Goal: Transaction & Acquisition: Purchase product/service

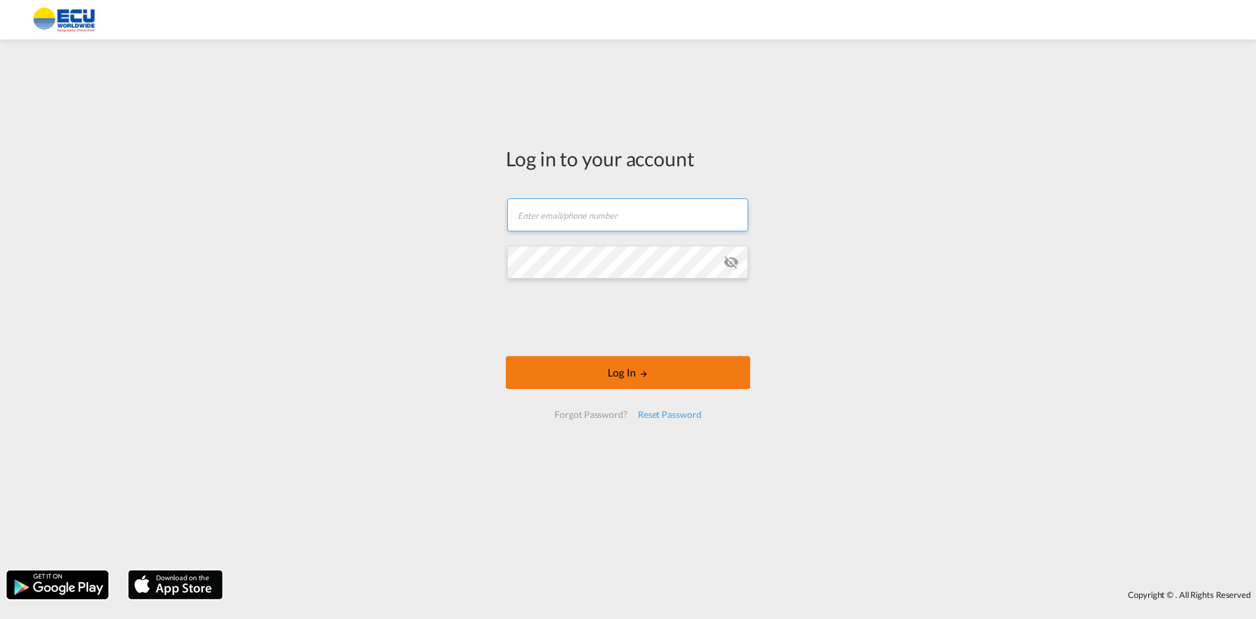
type input "[PERSON_NAME][EMAIL_ADDRESS][DOMAIN_NAME]"
click at [547, 377] on button "Log In" at bounding box center [628, 372] width 244 height 33
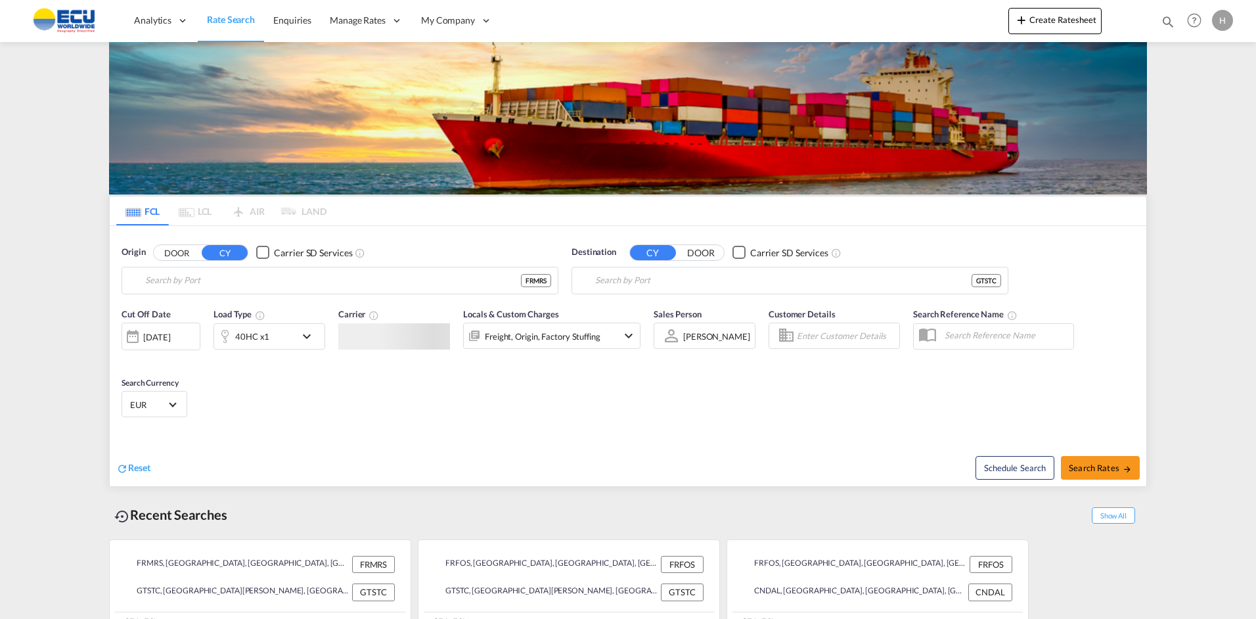
type input "[GEOGRAPHIC_DATA], FRMRS"
type input "Puerto Santo [PERSON_NAME], GTSTC"
click at [380, 283] on input "[GEOGRAPHIC_DATA], FRMRS" at bounding box center [348, 281] width 406 height 20
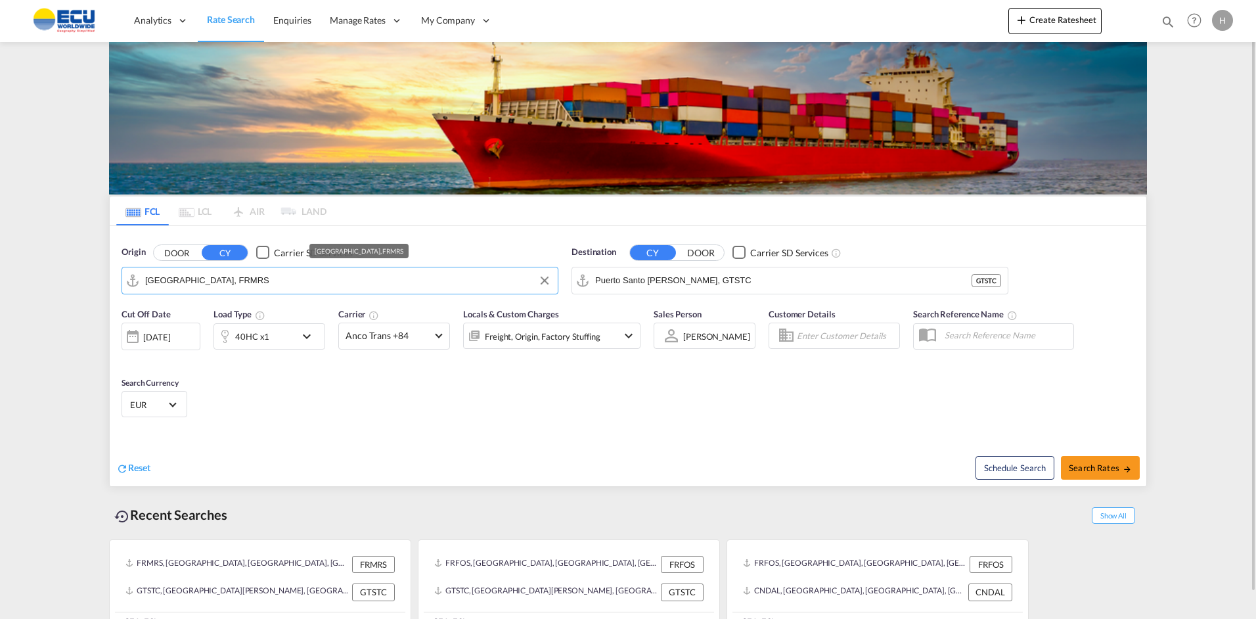
click at [380, 283] on input "[GEOGRAPHIC_DATA], FRMRS" at bounding box center [348, 281] width 406 height 20
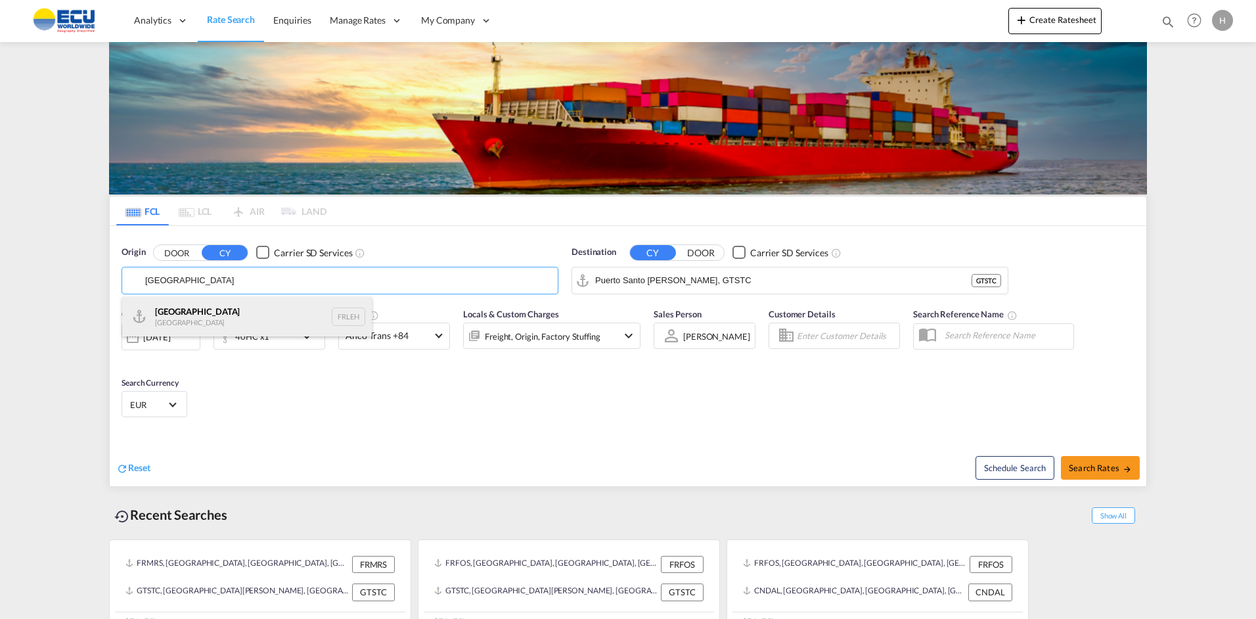
click at [175, 307] on div "Le Havre [GEOGRAPHIC_DATA] FRLEH" at bounding box center [247, 316] width 250 height 39
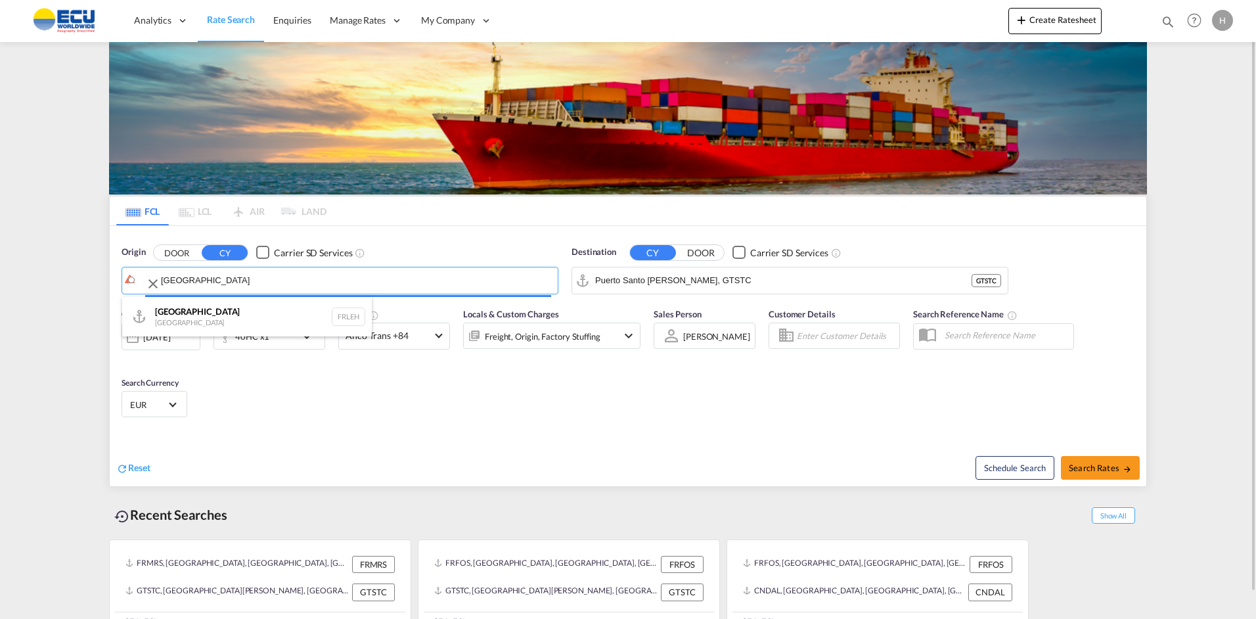
type input "[GEOGRAPHIC_DATA], [GEOGRAPHIC_DATA]"
click at [711, 283] on input "Puerto Santo [PERSON_NAME], GTSTC" at bounding box center [798, 281] width 406 height 20
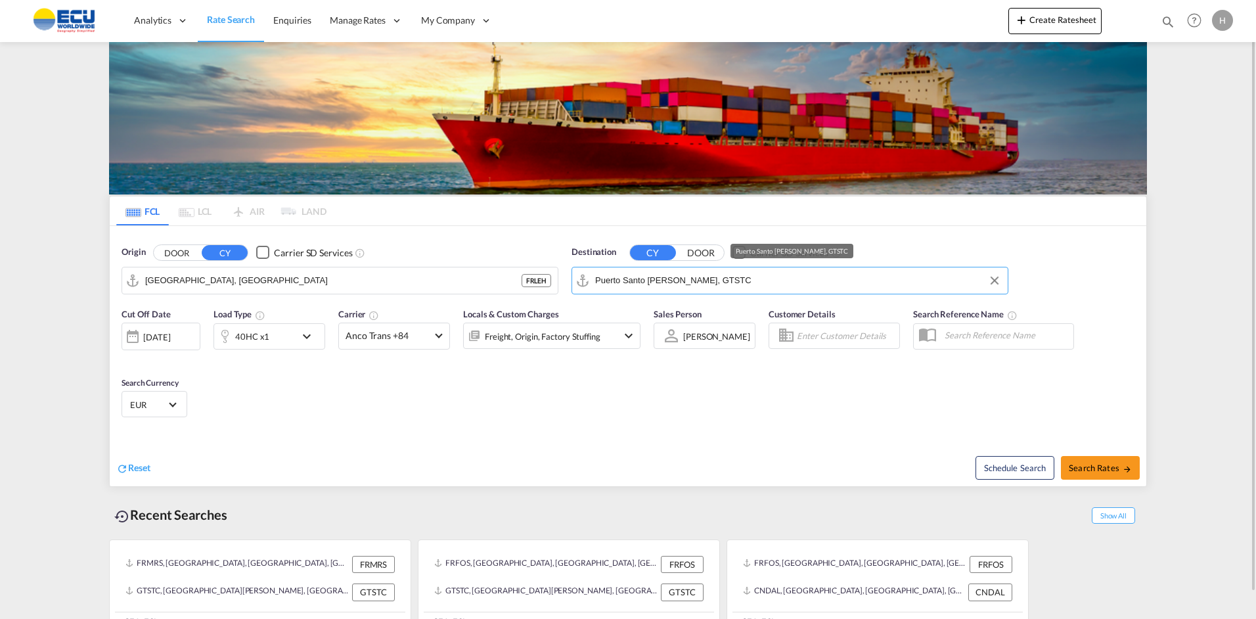
click at [711, 283] on input "Puerto Santo [PERSON_NAME], GTSTC" at bounding box center [798, 281] width 406 height 20
click at [711, 284] on body "Analytics Reports Dashboard Rate Search Enquiries Manage Rates Contract Rates" at bounding box center [628, 309] width 1256 height 619
type input "CAER"
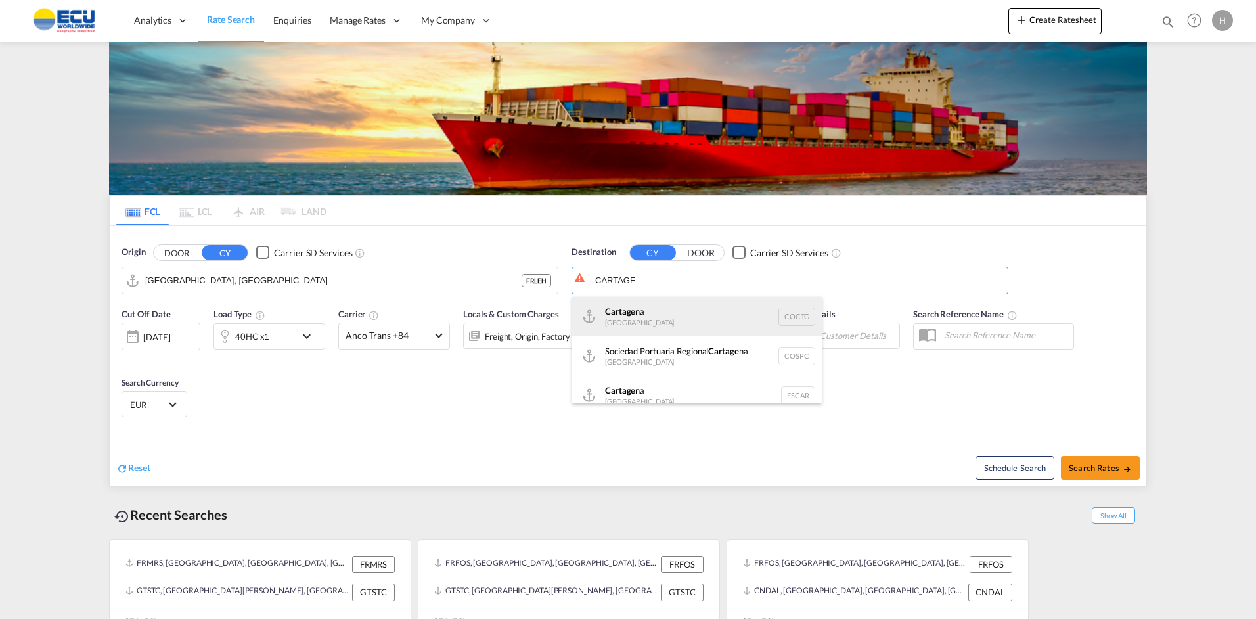
click at [639, 313] on div "Cartage na [GEOGRAPHIC_DATA] COCTG" at bounding box center [697, 316] width 250 height 39
type input "[GEOGRAPHIC_DATA], COCTG"
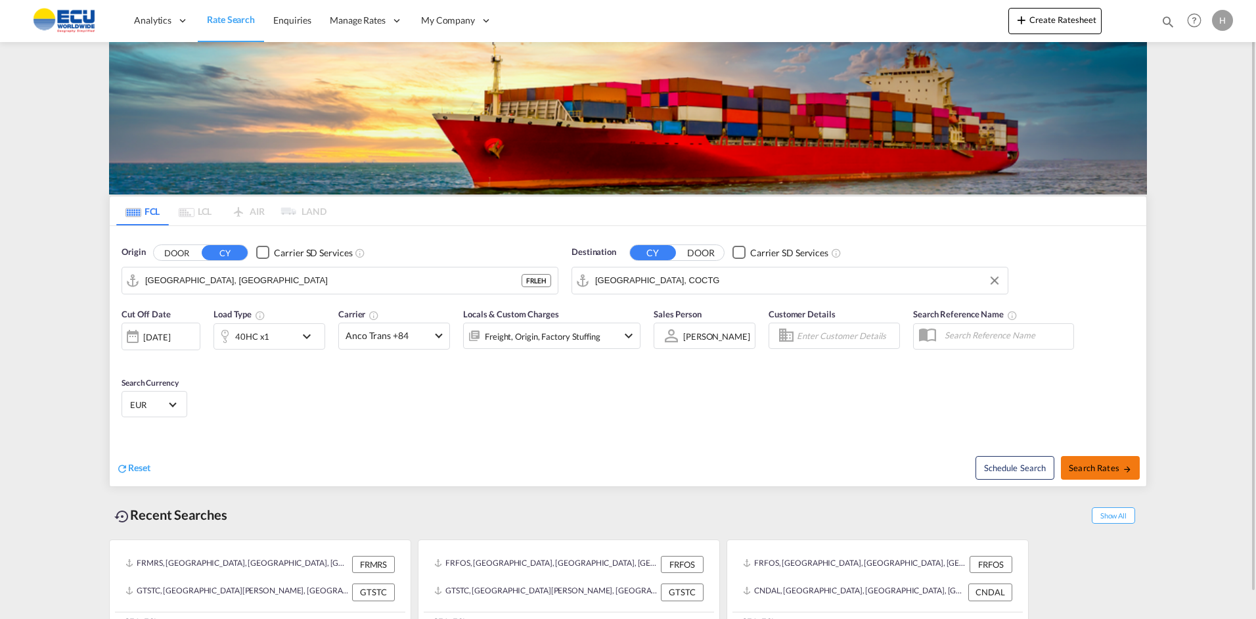
click at [1081, 464] on span "Search Rates" at bounding box center [1100, 467] width 63 height 11
type input "FRLEH to COCTG / [DATE]"
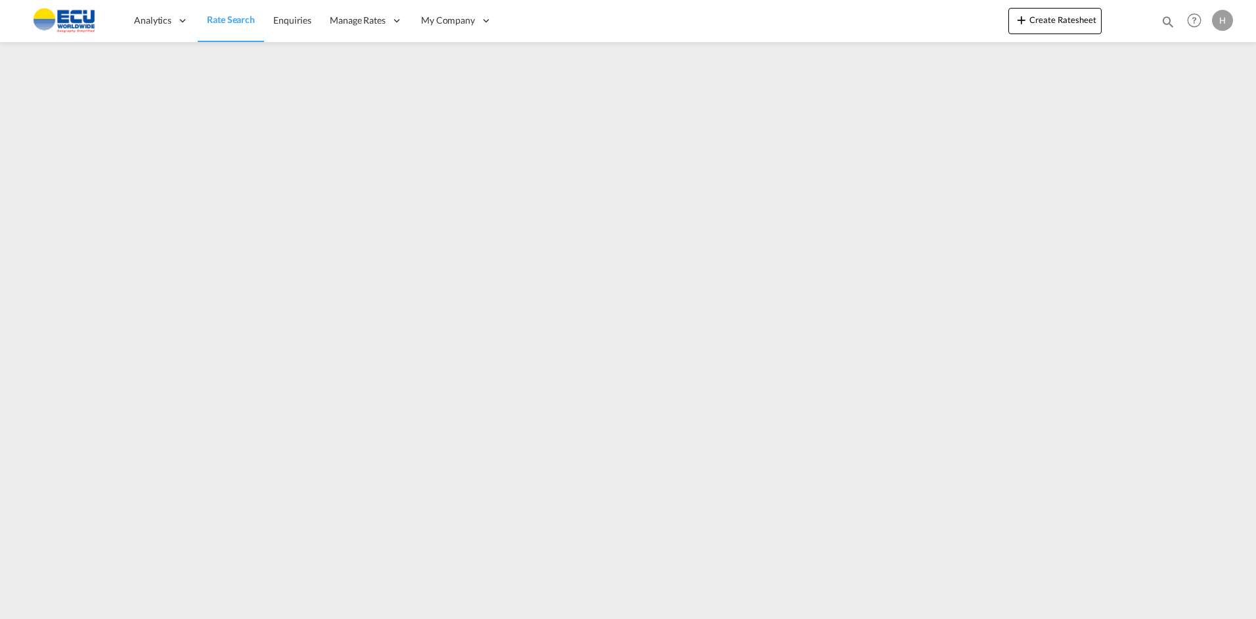
click at [219, 13] on span "Rate Search" at bounding box center [231, 19] width 48 height 13
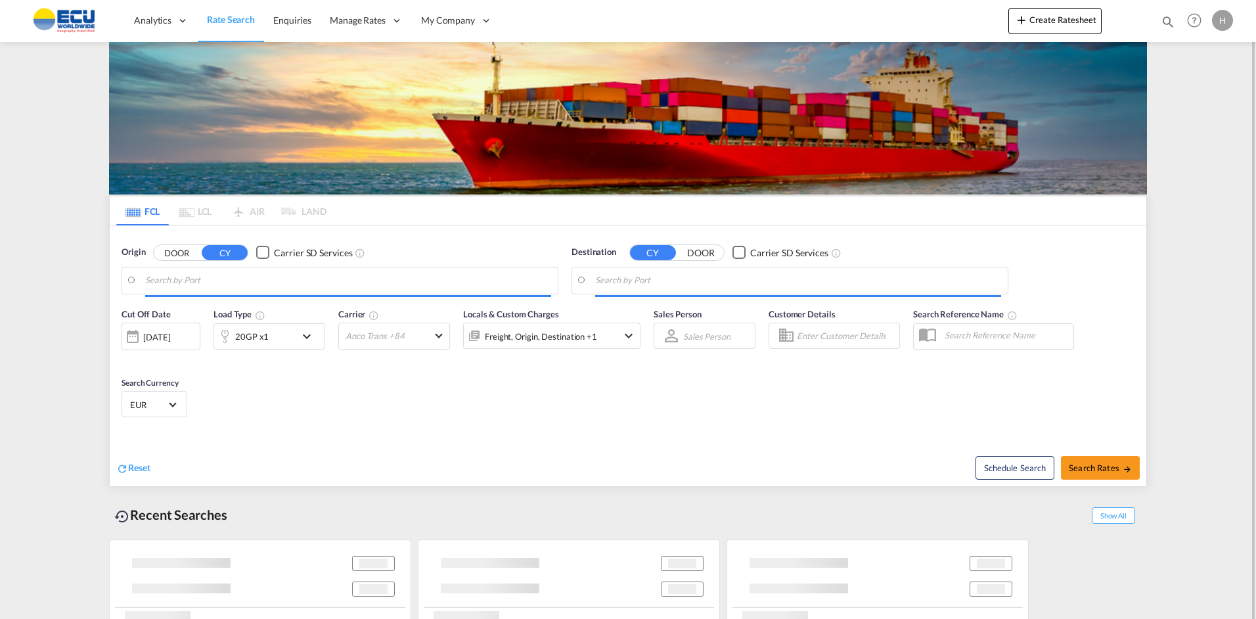
type input "[GEOGRAPHIC_DATA], [GEOGRAPHIC_DATA]"
type input "[GEOGRAPHIC_DATA], COCTG"
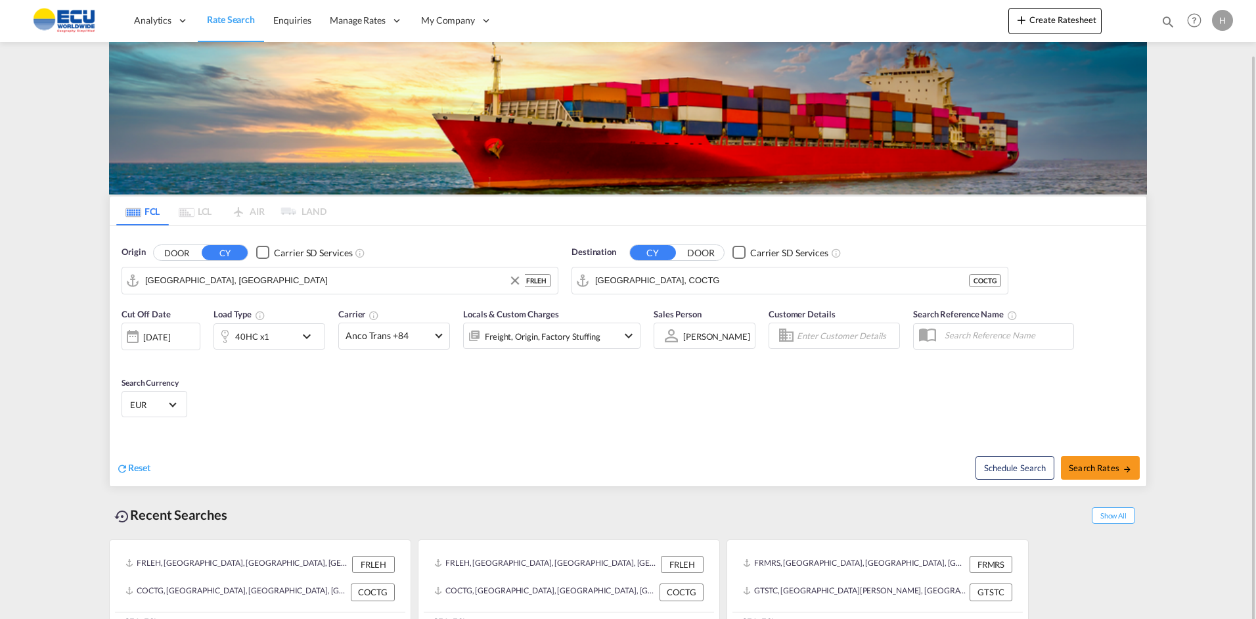
scroll to position [28, 0]
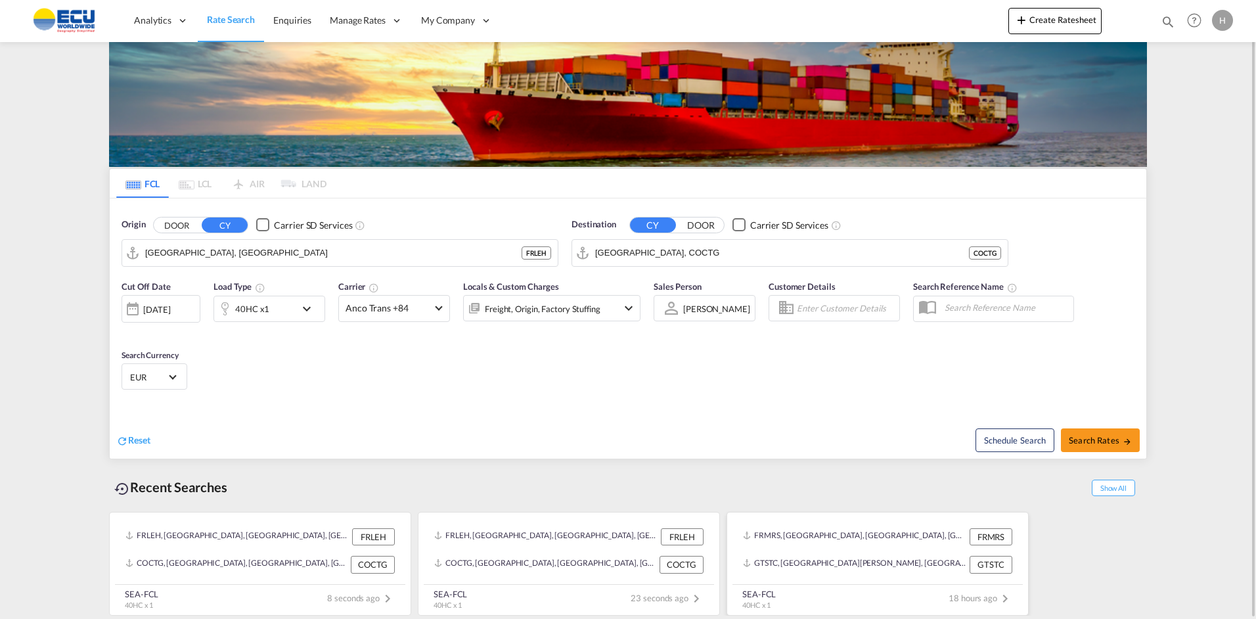
click at [849, 550] on div "FRMRS, [GEOGRAPHIC_DATA], [GEOGRAPHIC_DATA], [GEOGRAPHIC_DATA], [GEOGRAPHIC_DAT…" at bounding box center [878, 537] width 280 height 28
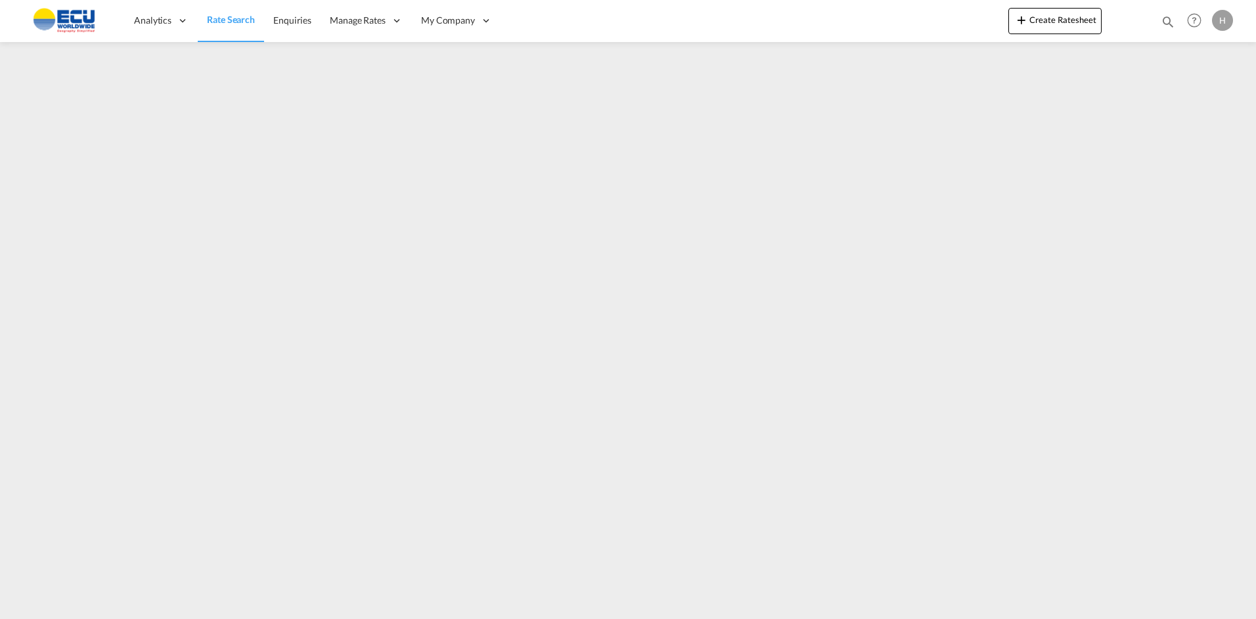
click at [208, 22] on span "Rate Search" at bounding box center [231, 19] width 48 height 11
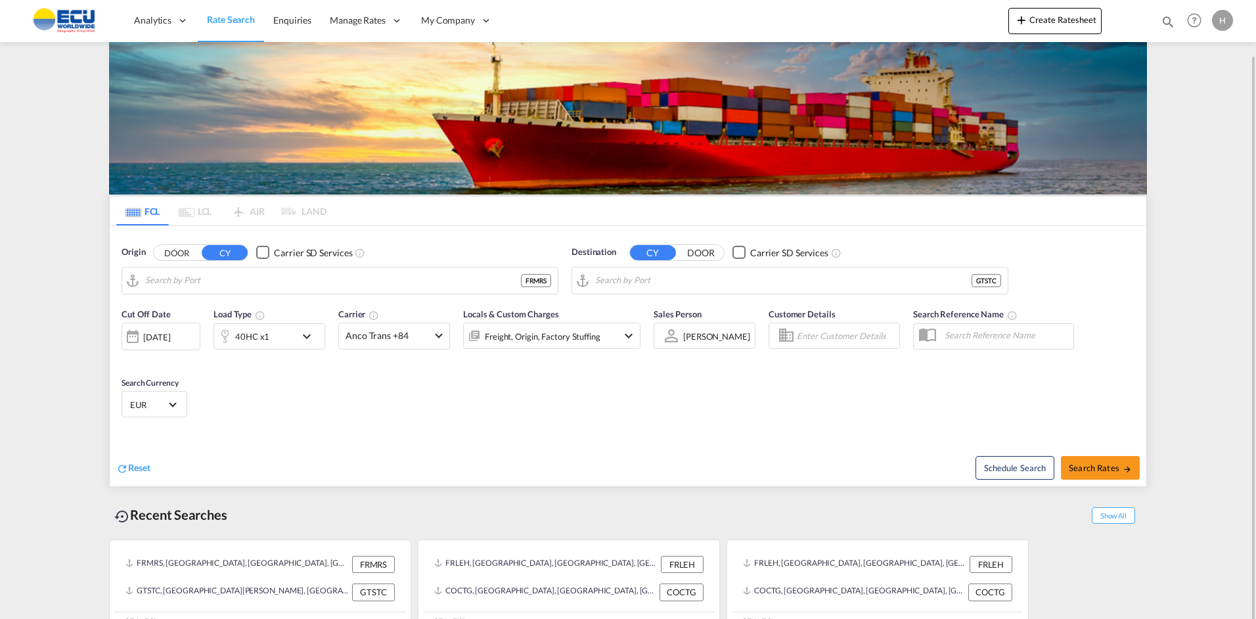
type input "[GEOGRAPHIC_DATA], FRMRS"
type input "Puerto Santo [PERSON_NAME], GTSTC"
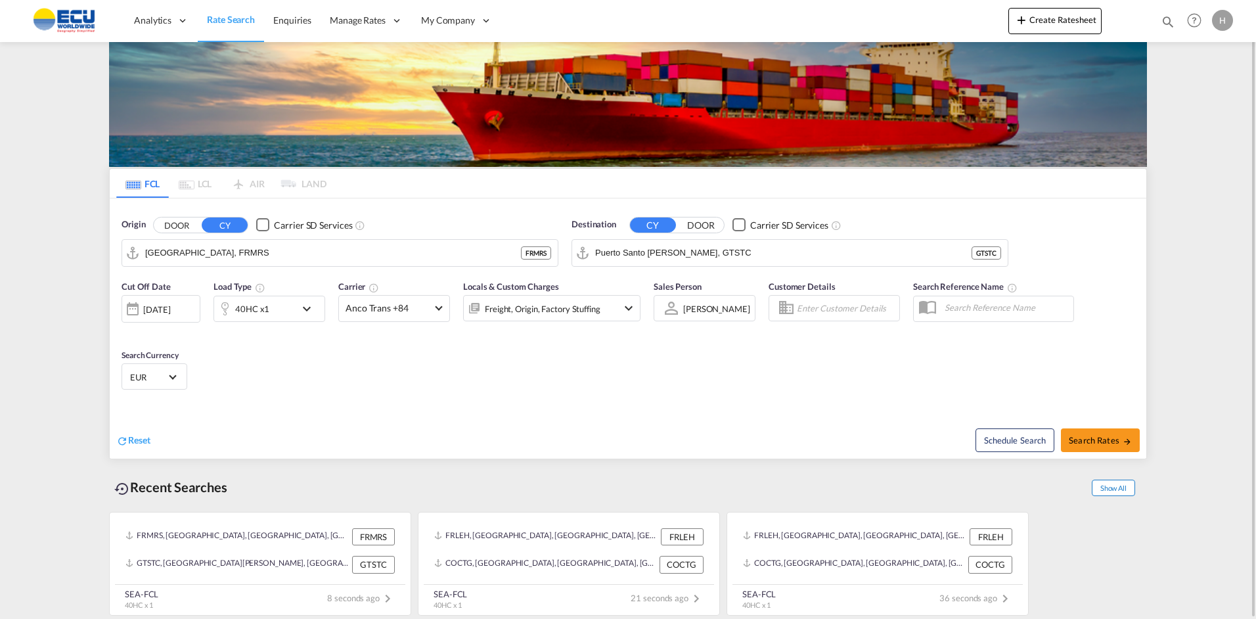
click at [1114, 486] on span "Show All" at bounding box center [1113, 487] width 43 height 16
click at [390, 302] on span "Anco Trans +84" at bounding box center [387, 307] width 85 height 13
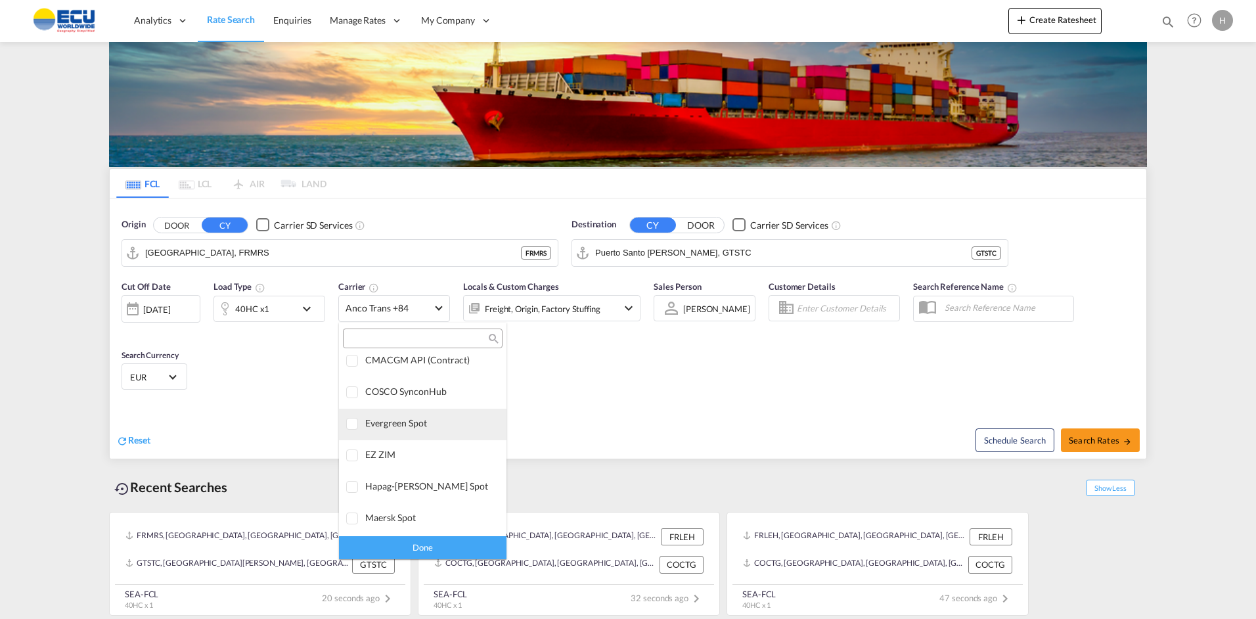
scroll to position [0, 0]
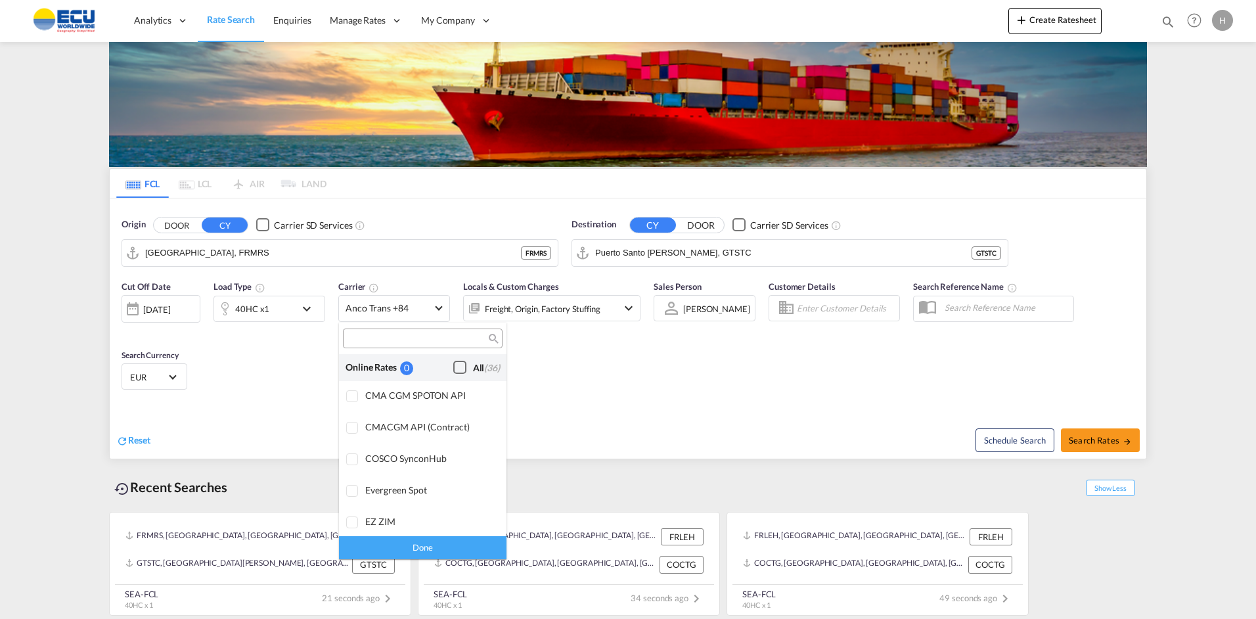
click at [453, 363] on div "Checkbox No Ink" at bounding box center [459, 367] width 13 height 13
click at [400, 544] on div "Done" at bounding box center [422, 547] width 167 height 23
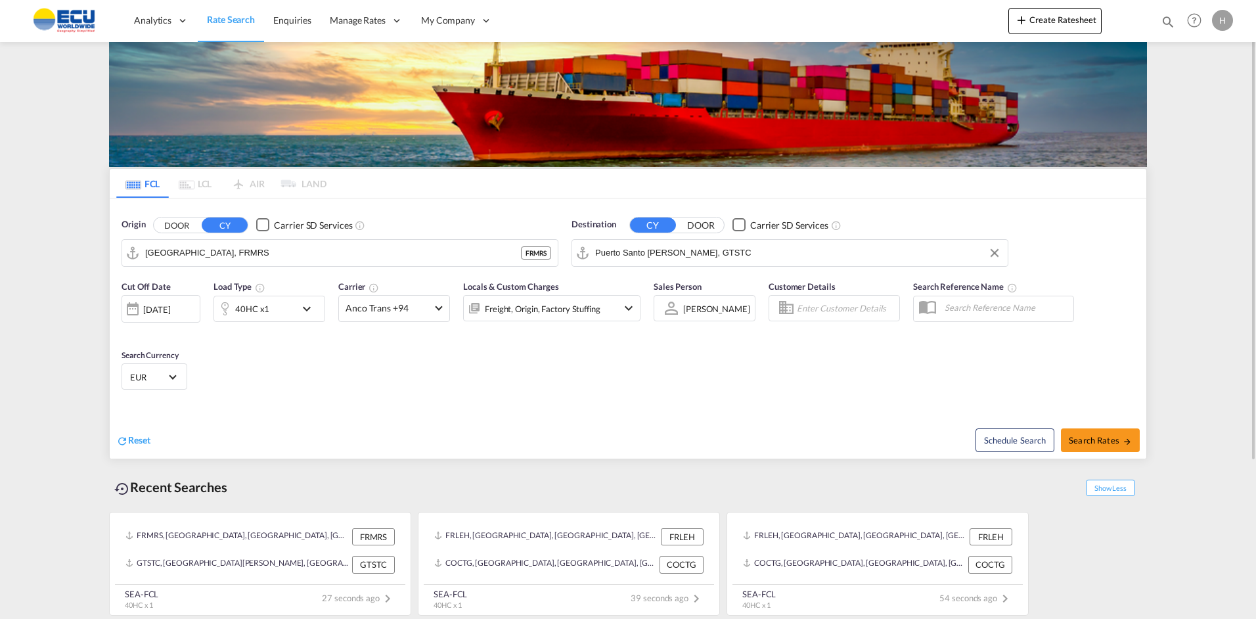
click at [698, 259] on input "Puerto Santo [PERSON_NAME], GTSTC" at bounding box center [798, 253] width 406 height 20
click at [294, 569] on div "GTSTC, [GEOGRAPHIC_DATA][PERSON_NAME], [GEOGRAPHIC_DATA], [GEOGRAPHIC_DATA] & […" at bounding box center [236, 564] width 223 height 17
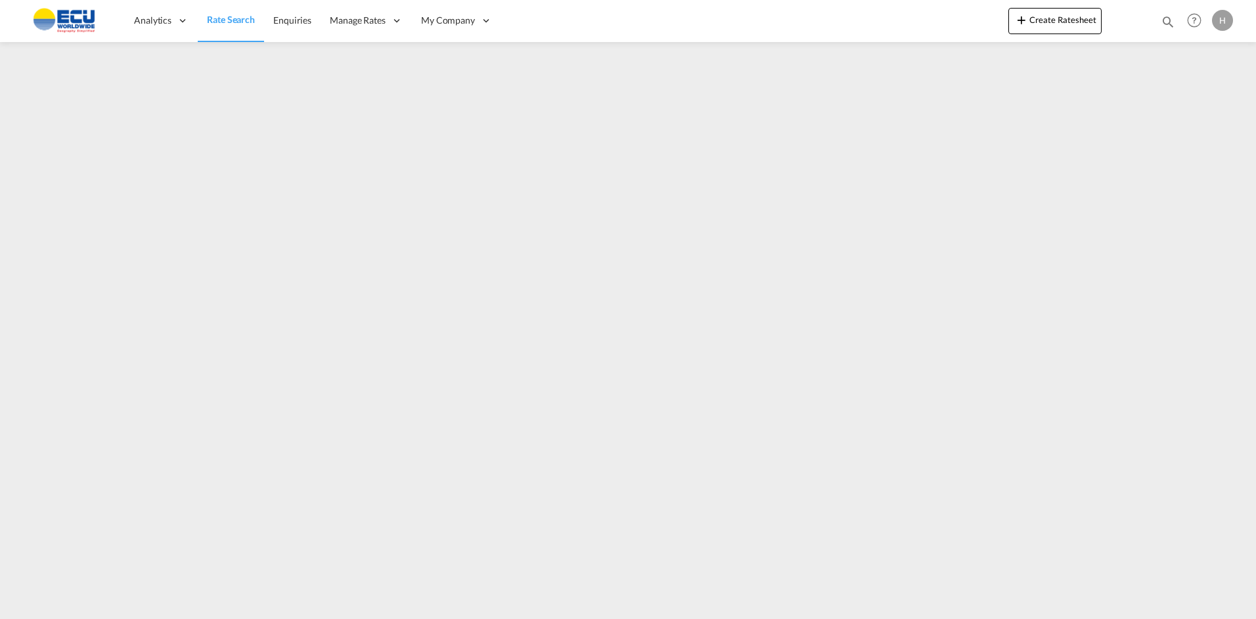
click at [231, 14] on span "Rate Search" at bounding box center [231, 19] width 48 height 11
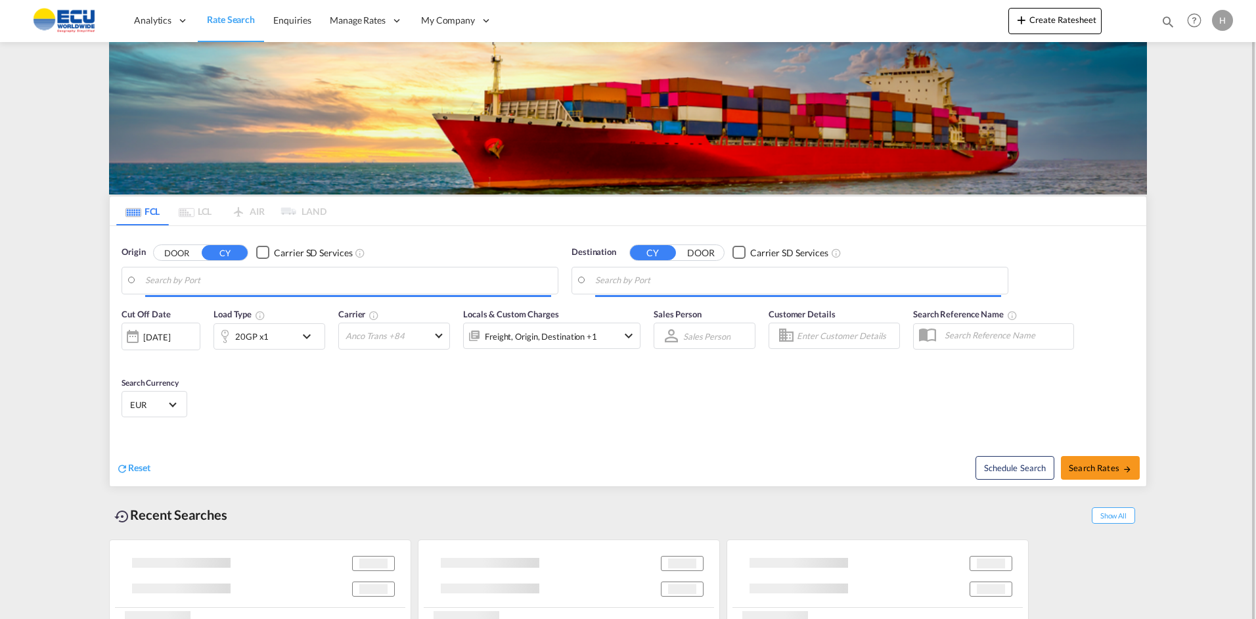
type input "[GEOGRAPHIC_DATA], FRMRS"
type input "Puerto Santo [PERSON_NAME], GTSTC"
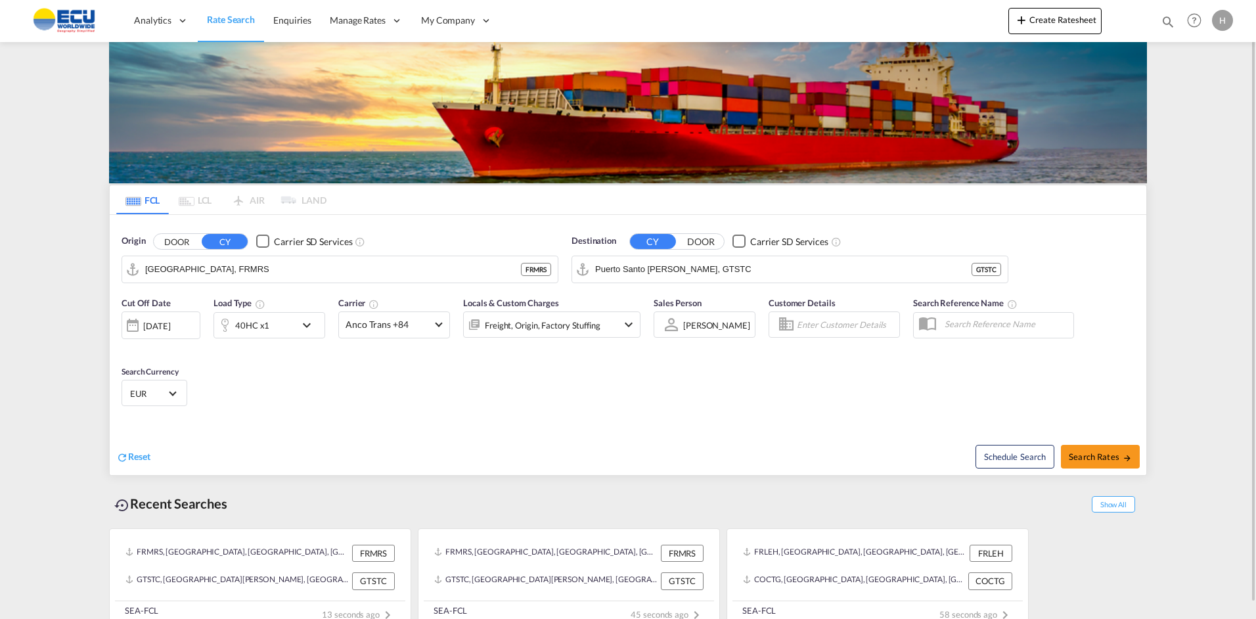
scroll to position [28, 0]
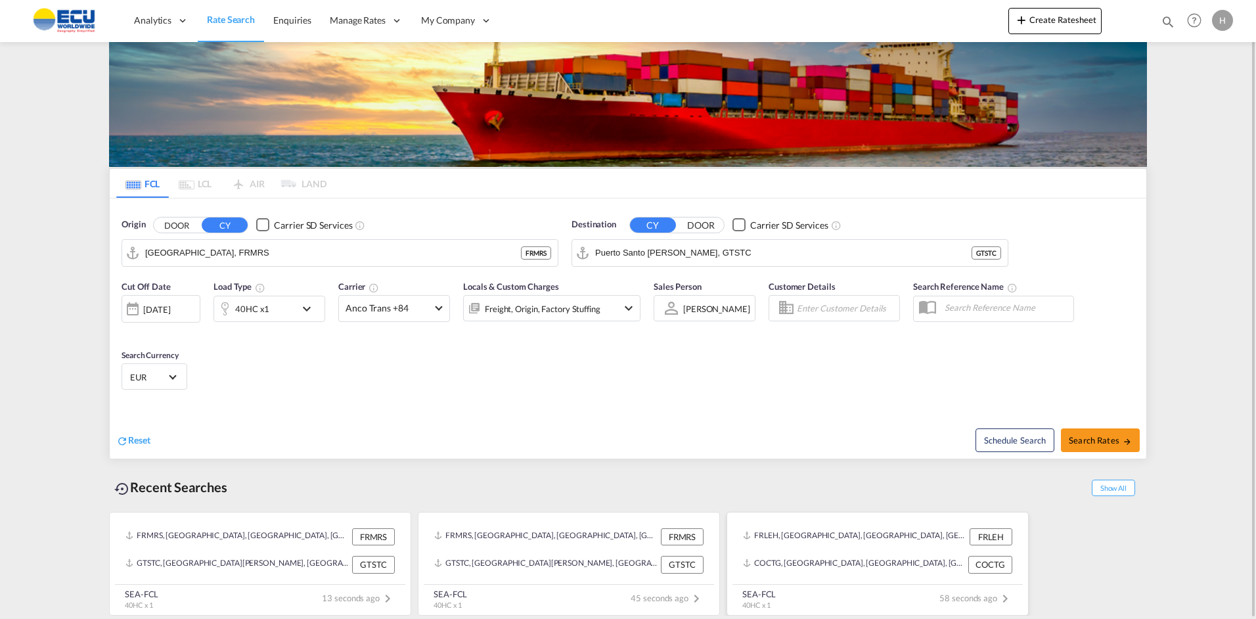
click at [822, 579] on div "FRLEH, [GEOGRAPHIC_DATA], [GEOGRAPHIC_DATA], [GEOGRAPHIC_DATA], [GEOGRAPHIC_DAT…" at bounding box center [877, 551] width 290 height 66
